Goal: Information Seeking & Learning: Understand process/instructions

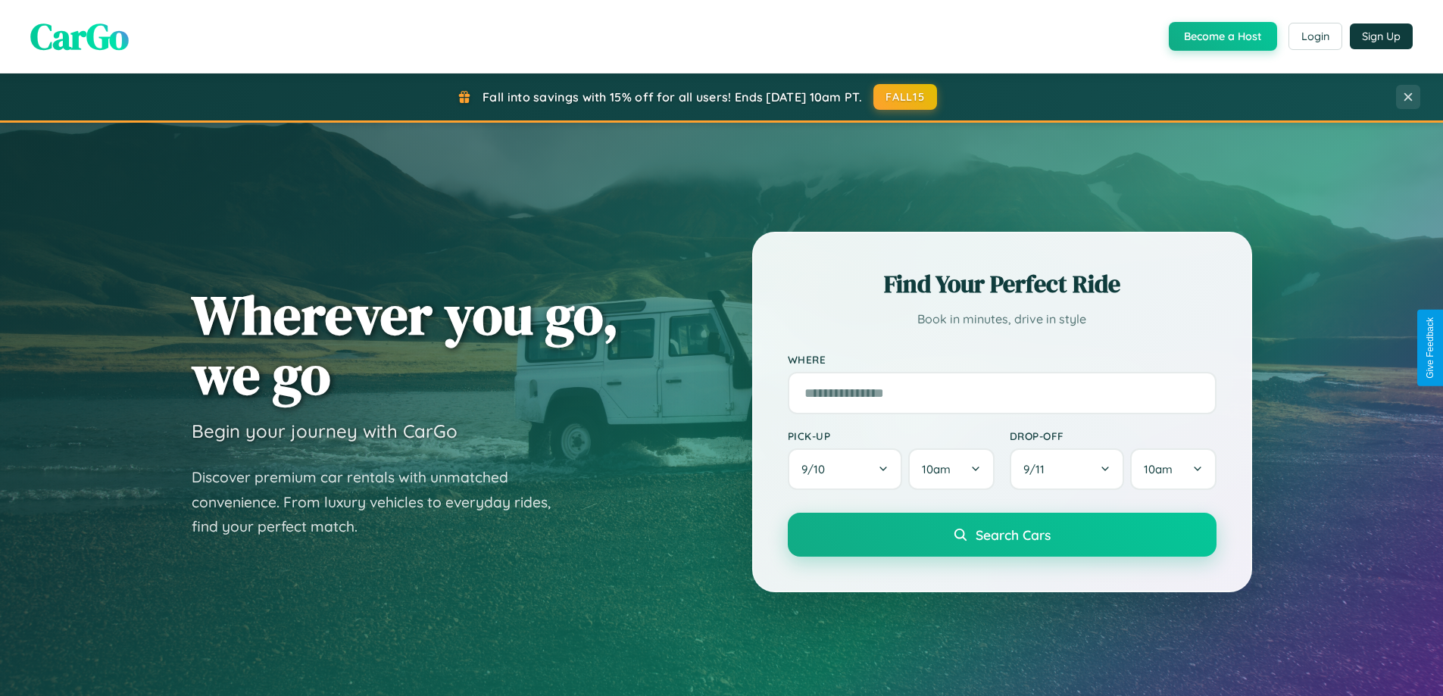
scroll to position [2916, 0]
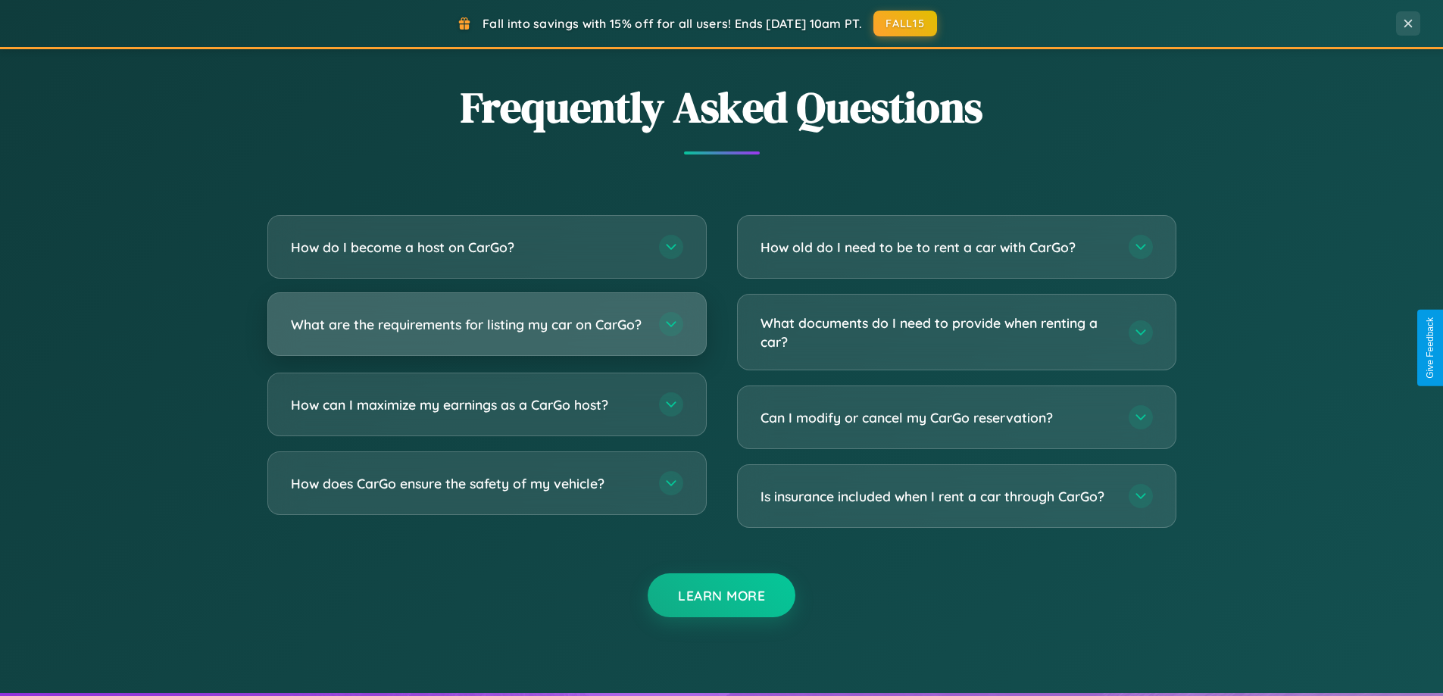
click at [486, 330] on h3 "What are the requirements for listing my car on CarGo?" at bounding box center [467, 324] width 353 height 19
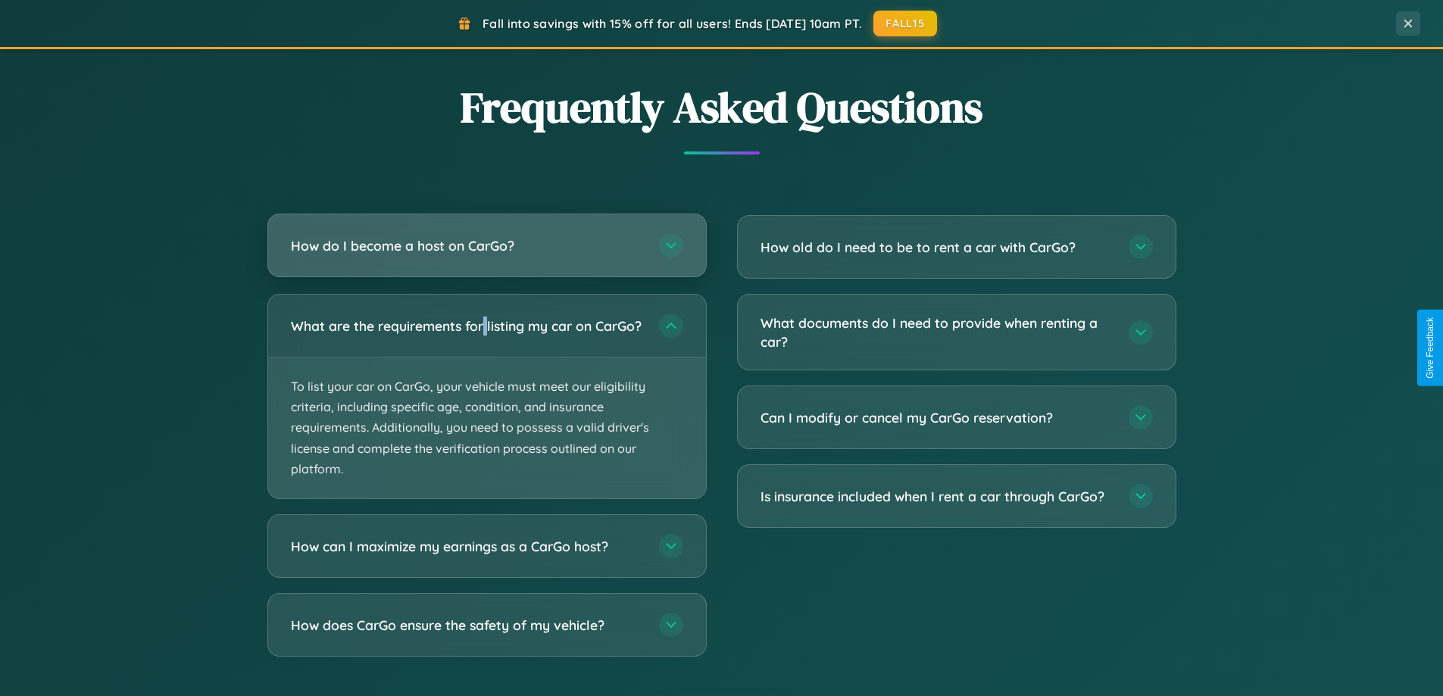
click at [486, 246] on h3 "How do I become a host on CarGo?" at bounding box center [467, 245] width 353 height 19
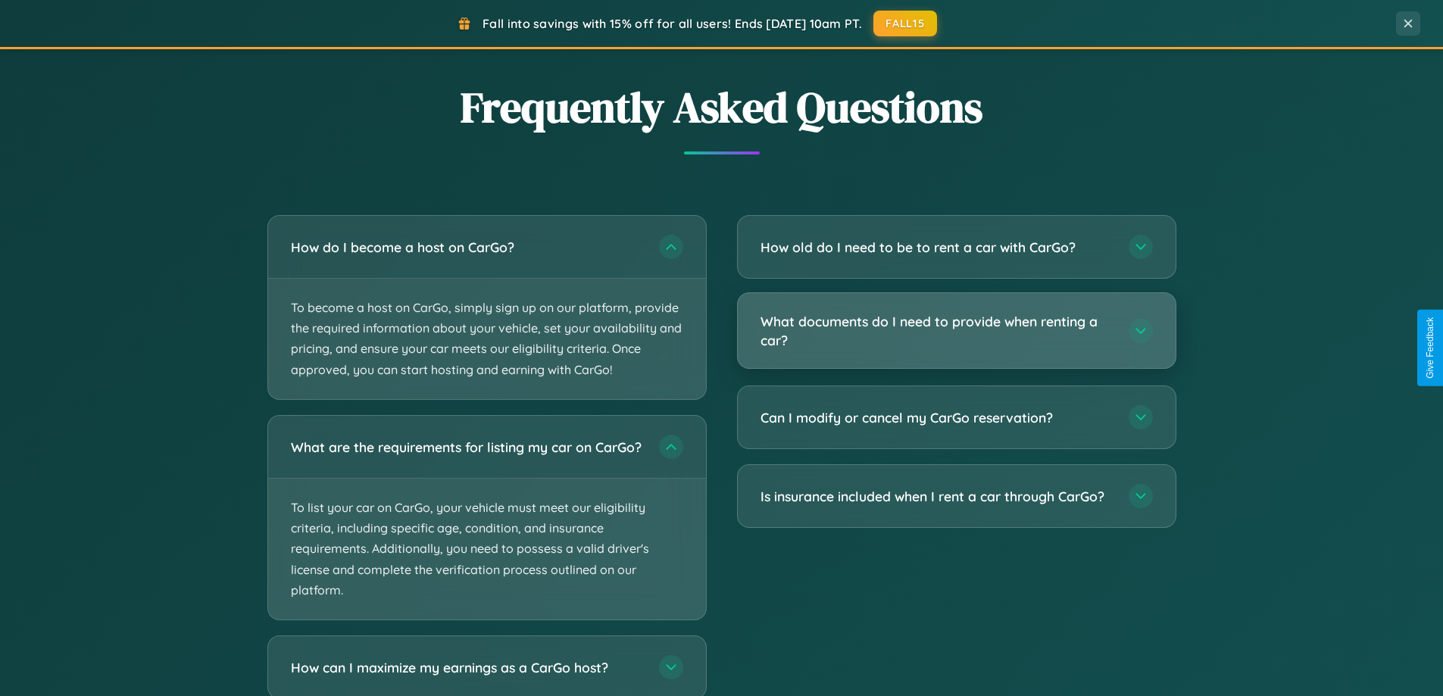
click at [956, 331] on h3 "What documents do I need to provide when renting a car?" at bounding box center [937, 330] width 353 height 37
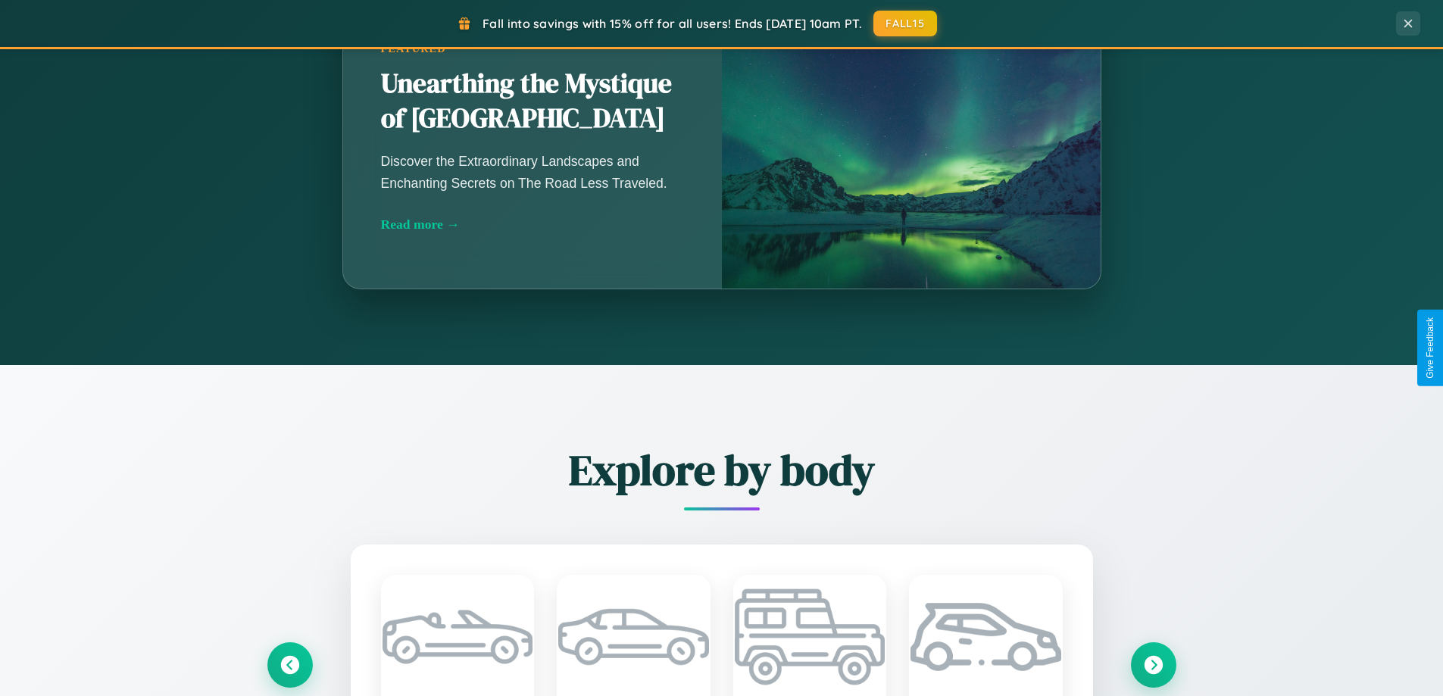
scroll to position [0, 0]
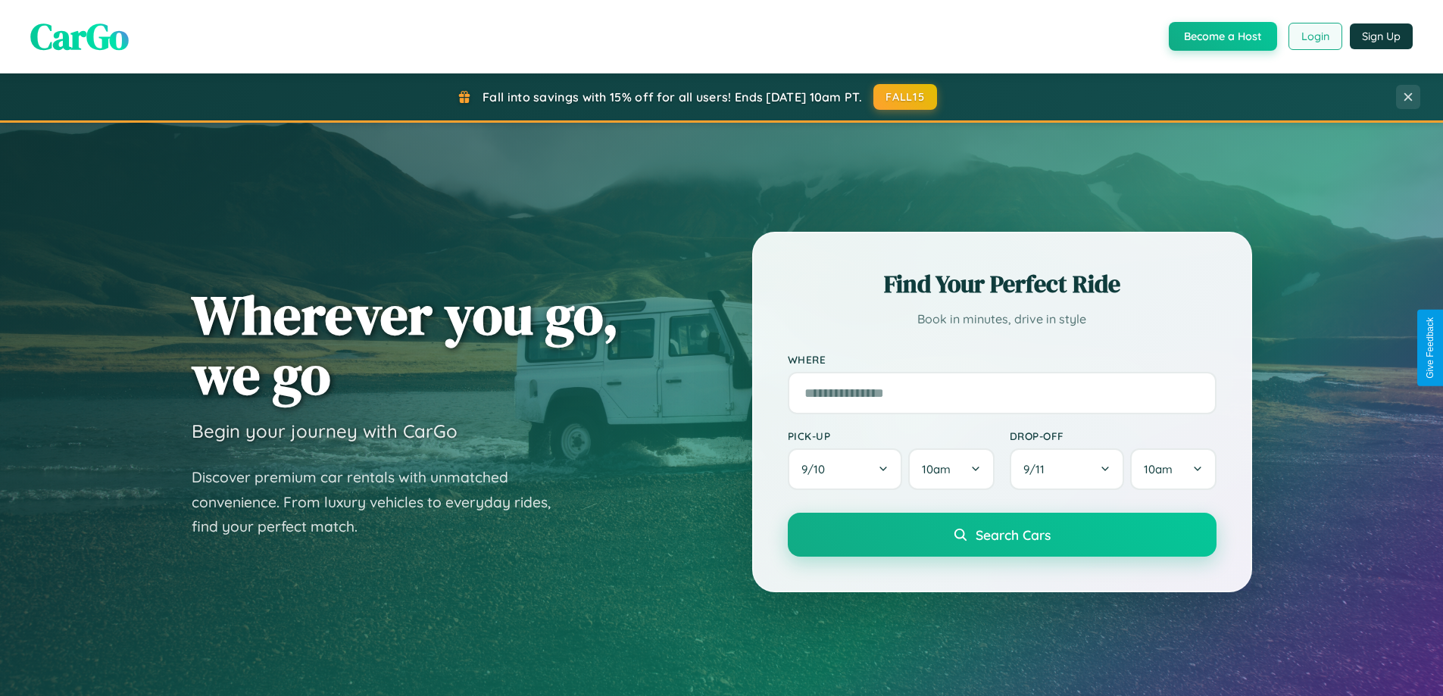
click at [1315, 36] on button "Login" at bounding box center [1316, 36] width 54 height 27
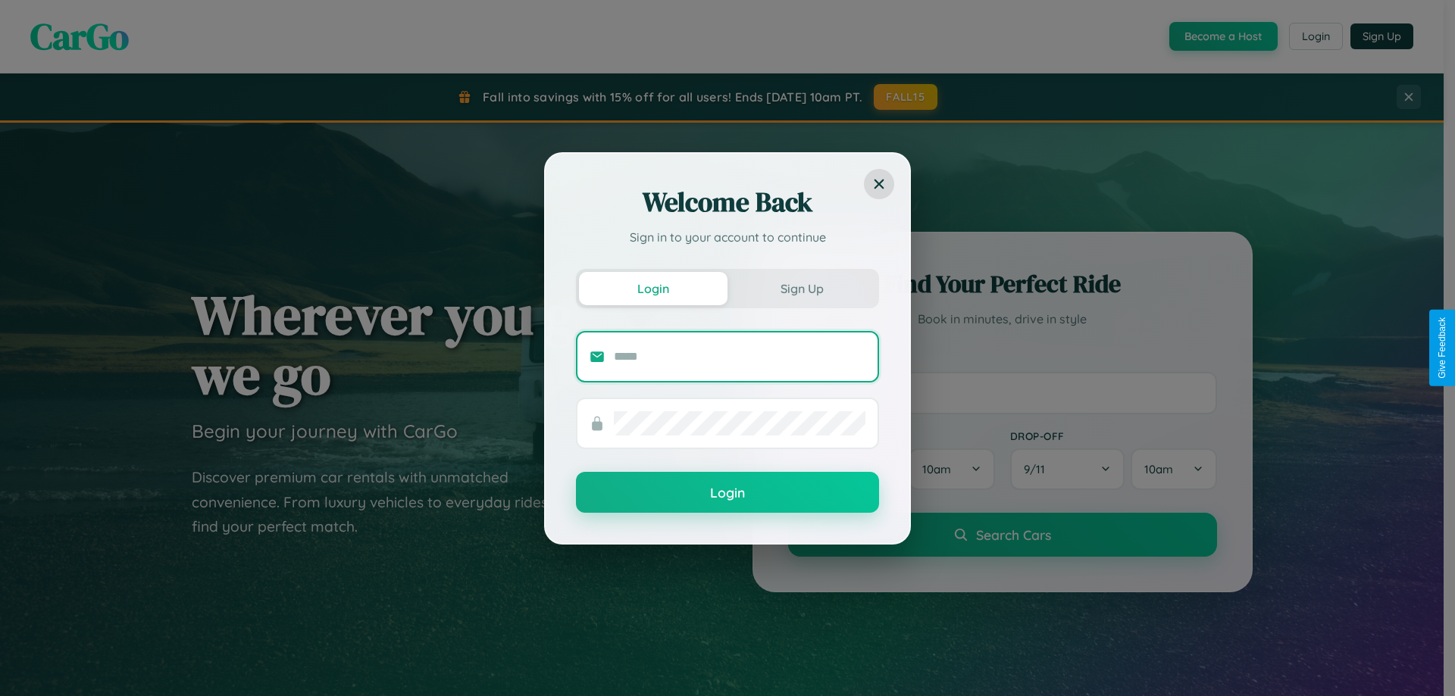
click at [740, 356] on input "text" at bounding box center [740, 357] width 252 height 24
type input "**********"
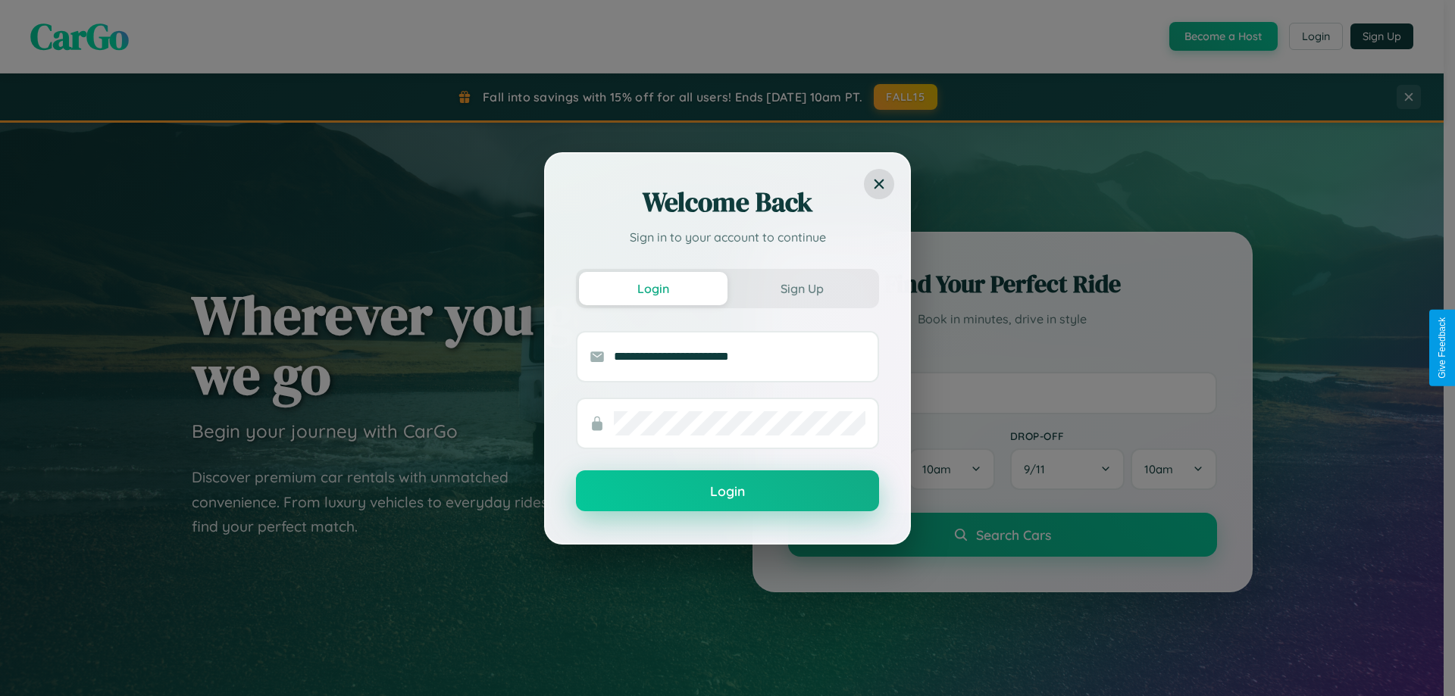
click at [727, 491] on button "Login" at bounding box center [727, 491] width 303 height 41
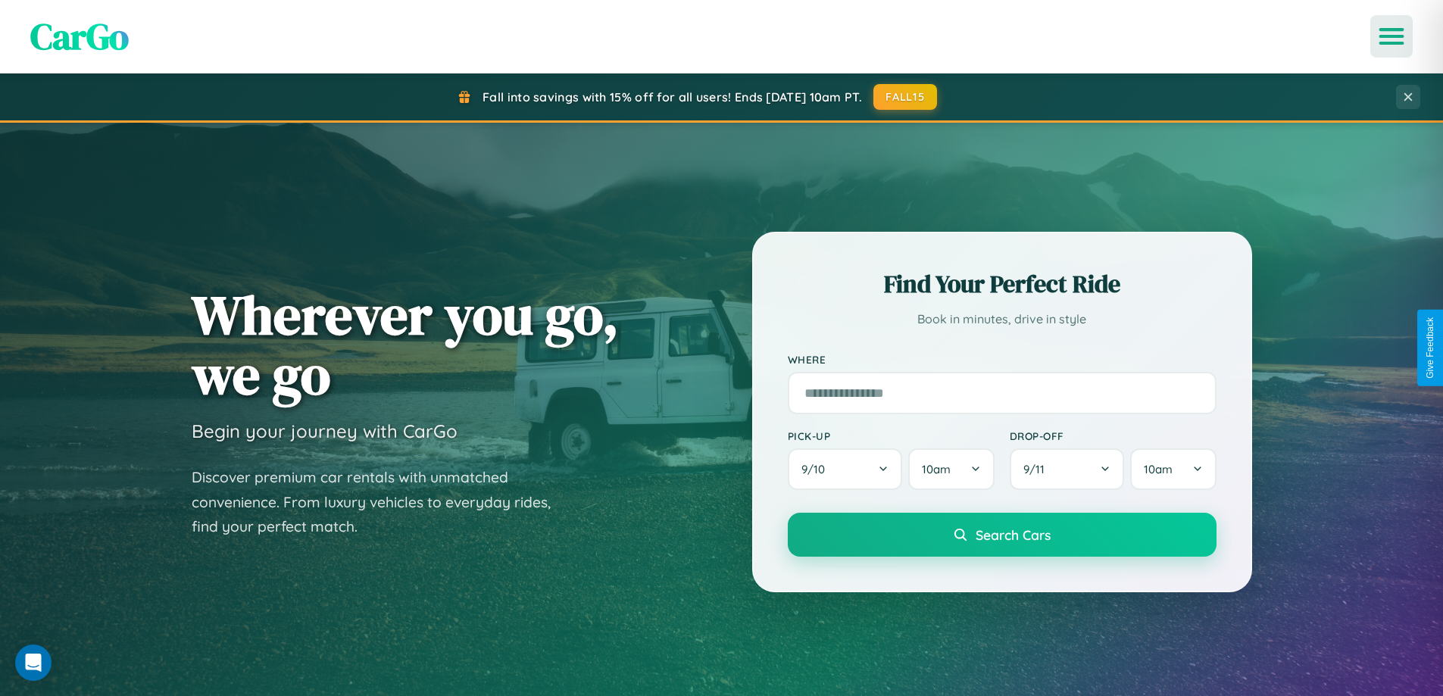
click at [1392, 36] on icon "Open menu" at bounding box center [1392, 37] width 22 height 14
